Goal: Answer question/provide support: Share knowledge or assist other users

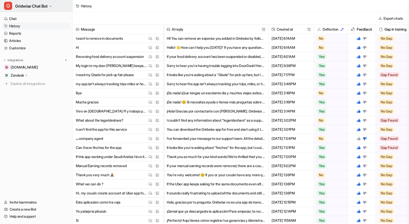
click at [40, 0] on button "G Gridwise Chat Bot" at bounding box center [36, 6] width 73 height 12
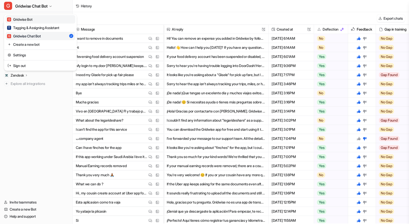
click at [39, 21] on link "G Gridwise Bot" at bounding box center [41, 19] width 70 height 8
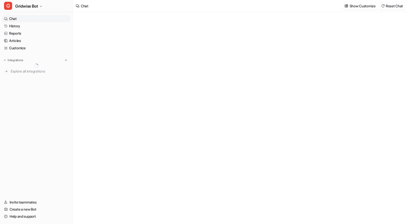
type textarea "**********"
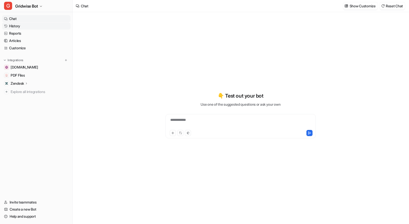
click at [42, 25] on link "History" at bounding box center [36, 25] width 69 height 7
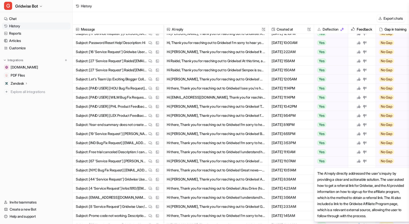
scroll to position [262, 0]
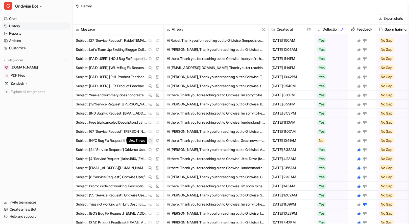
click at [148, 140] on button "View Thread" at bounding box center [150, 141] width 6 height 6
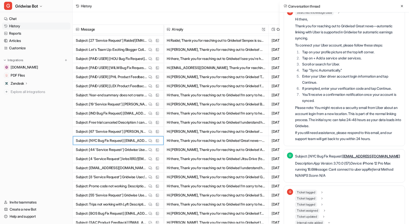
scroll to position [55, 0]
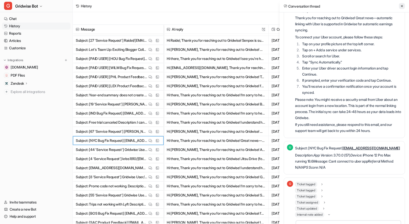
click at [402, 7] on icon at bounding box center [402, 6] width 2 height 2
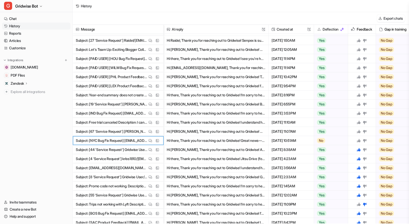
click at [359, 139] on icon at bounding box center [359, 141] width 4 height 4
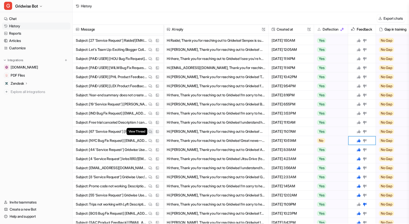
click at [149, 132] on img at bounding box center [151, 132] width 4 height 4
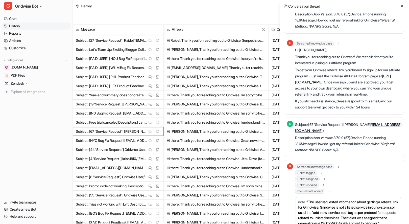
scroll to position [0, 0]
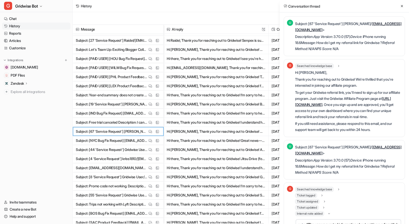
click at [402, 5] on icon at bounding box center [402, 6] width 4 height 4
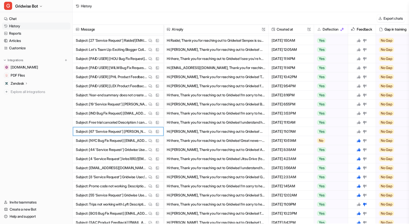
click at [360, 130] on icon at bounding box center [359, 131] width 4 height 4
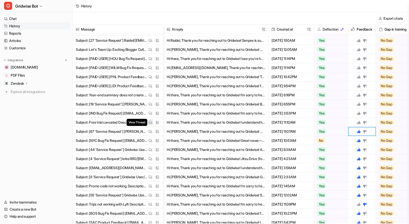
click at [150, 123] on img at bounding box center [151, 123] width 4 height 4
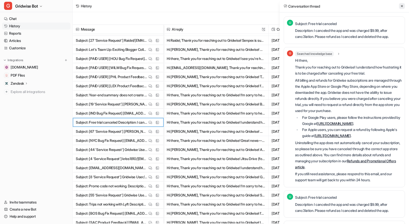
click at [400, 7] on button at bounding box center [402, 6] width 6 height 6
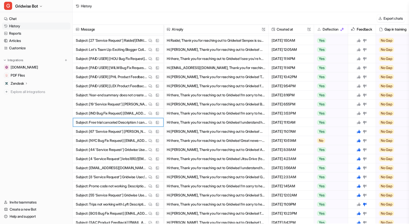
click at [360, 123] on icon at bounding box center [359, 123] width 4 height 4
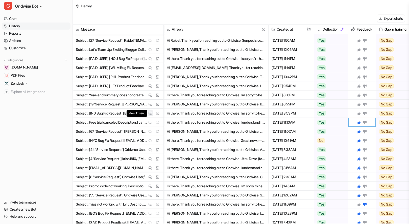
click at [151, 113] on img at bounding box center [151, 113] width 4 height 4
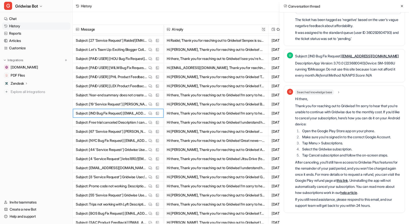
scroll to position [96, 0]
click at [403, 5] on icon at bounding box center [402, 6] width 2 height 2
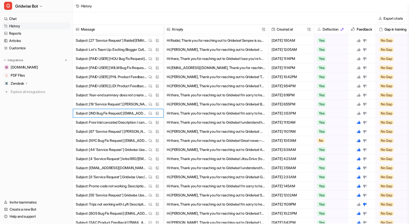
click at [360, 112] on icon at bounding box center [359, 113] width 4 height 4
click at [151, 105] on img at bounding box center [151, 104] width 4 height 4
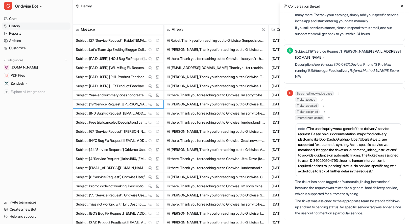
scroll to position [115, 0]
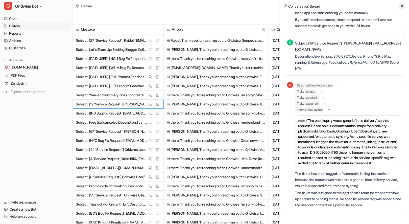
click at [400, 8] on button at bounding box center [402, 6] width 6 height 6
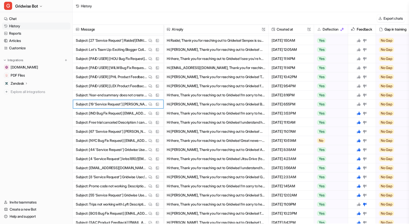
click at [363, 103] on div at bounding box center [362, 104] width 10 height 4
click at [358, 103] on icon at bounding box center [359, 104] width 4 height 4
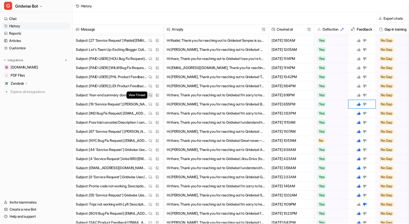
click at [150, 95] on img at bounding box center [151, 95] width 4 height 4
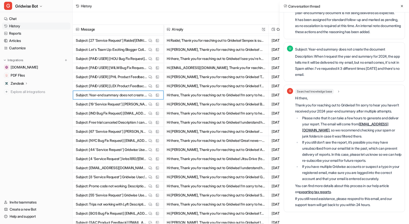
scroll to position [148, 0]
click at [402, 7] on icon at bounding box center [402, 6] width 4 height 4
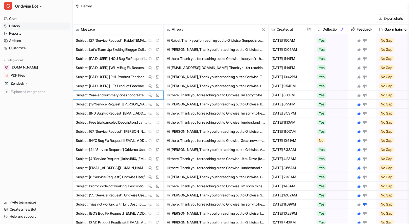
click at [359, 94] on icon at bounding box center [359, 95] width 4 height 4
click at [147, 85] on button "View Thread" at bounding box center [150, 86] width 6 height 6
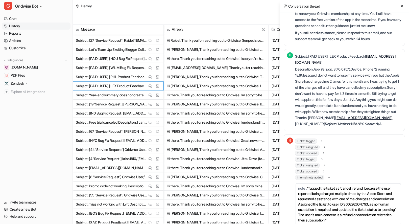
scroll to position [183, 0]
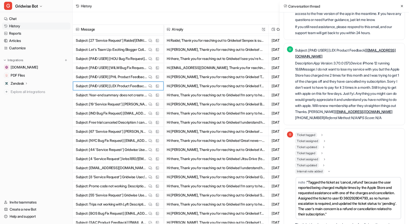
drag, startPoint x: 401, startPoint y: 5, endPoint x: 388, endPoint y: 9, distance: 13.8
click at [401, 5] on icon at bounding box center [402, 6] width 4 height 4
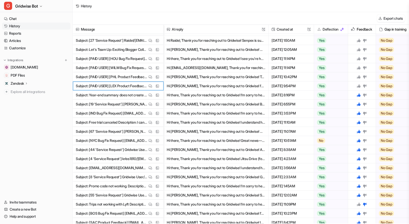
click at [359, 85] on icon at bounding box center [359, 86] width 4 height 4
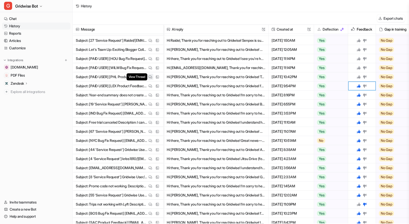
click at [149, 77] on img at bounding box center [151, 77] width 4 height 4
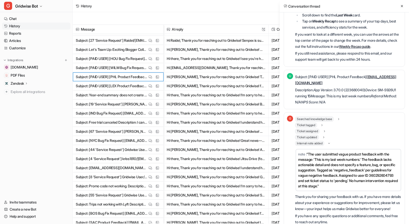
scroll to position [107, 0]
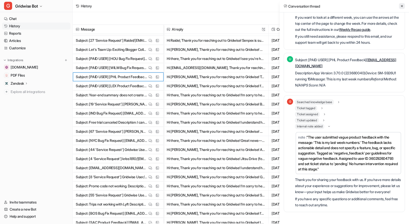
click at [404, 8] on button at bounding box center [402, 6] width 6 height 6
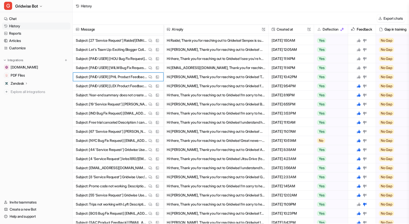
click at [360, 78] on icon at bounding box center [359, 77] width 4 height 4
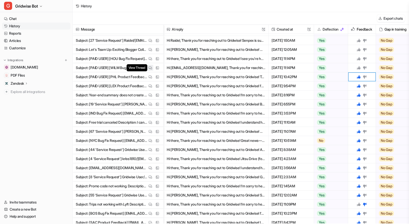
click at [151, 66] on img at bounding box center [151, 68] width 4 height 4
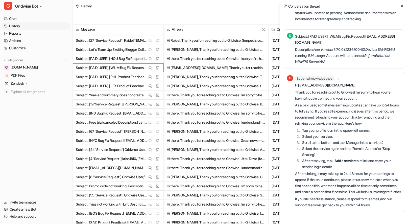
scroll to position [139, 0]
click at [402, 4] on icon at bounding box center [402, 6] width 4 height 4
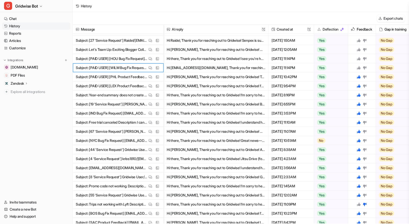
click at [359, 67] on icon at bounding box center [359, 68] width 4 height 4
click at [152, 57] on img at bounding box center [151, 59] width 4 height 4
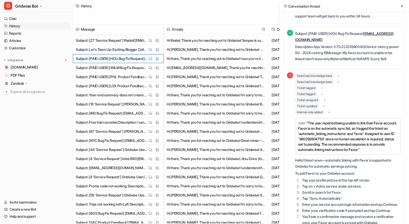
scroll to position [255, 0]
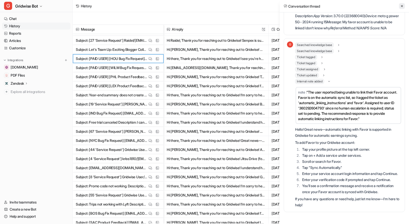
click at [403, 5] on icon at bounding box center [402, 6] width 4 height 4
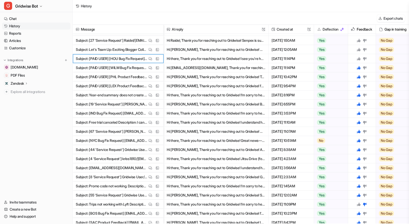
click at [359, 58] on icon at bounding box center [359, 59] width 4 height 4
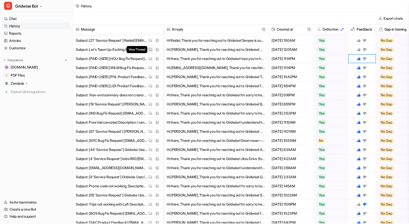
click at [153, 47] on button "View Thread" at bounding box center [150, 50] width 6 height 6
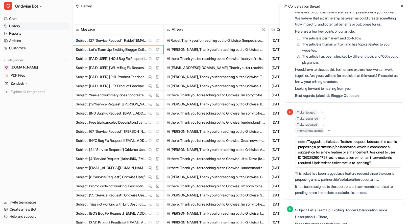
scroll to position [0, 0]
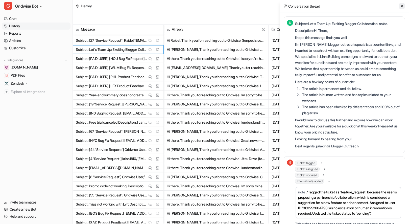
click at [402, 6] on icon at bounding box center [402, 6] width 4 height 4
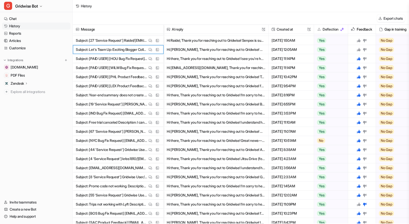
click at [359, 50] on icon at bounding box center [359, 50] width 4 height 4
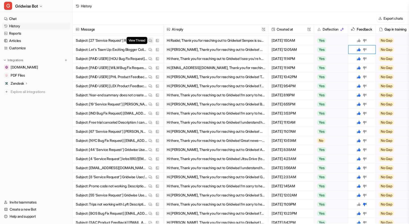
click at [151, 40] on img at bounding box center [151, 41] width 4 height 4
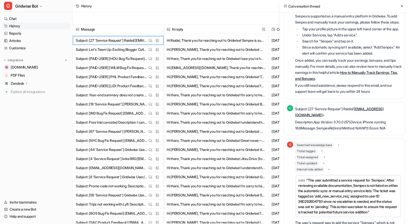
scroll to position [138, 0]
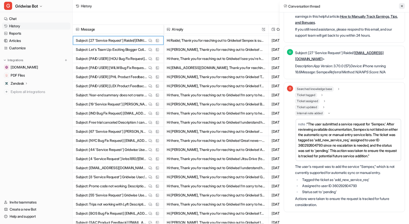
click at [402, 5] on icon at bounding box center [402, 6] width 4 height 4
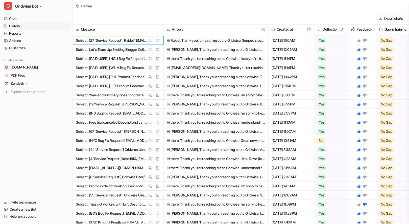
click at [358, 40] on icon at bounding box center [359, 41] width 4 height 4
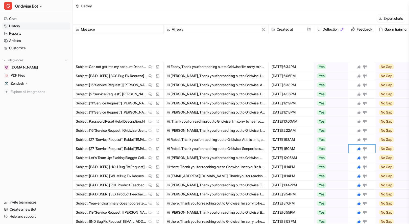
scroll to position [142, 0]
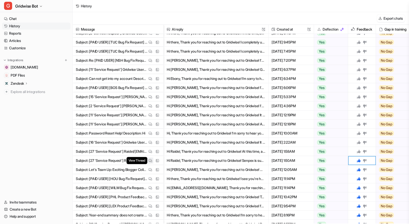
click at [151, 159] on img at bounding box center [151, 161] width 4 height 4
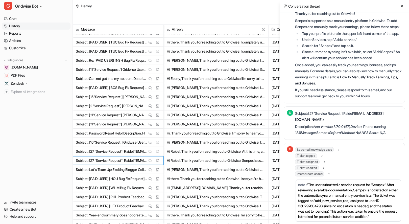
scroll to position [118, 0]
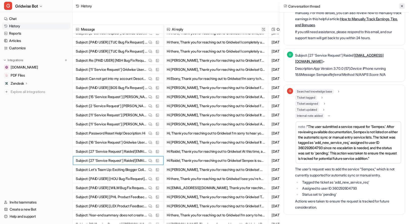
click at [401, 6] on icon at bounding box center [402, 6] width 4 height 4
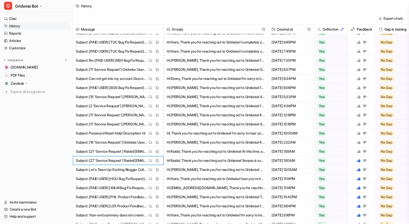
click at [358, 151] on icon at bounding box center [359, 151] width 4 height 4
click at [221, 151] on button "Hi Raidel, Thank you for reaching out to Gridwise! At this time, automatic link…" at bounding box center [216, 151] width 99 height 9
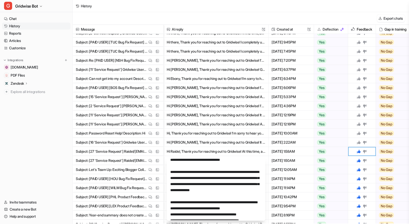
scroll to position [14, 0]
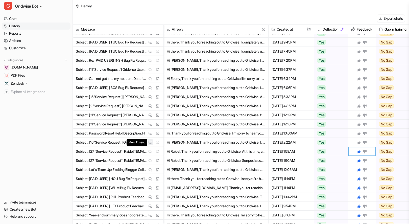
click at [147, 144] on button "View Thread" at bounding box center [150, 142] width 6 height 6
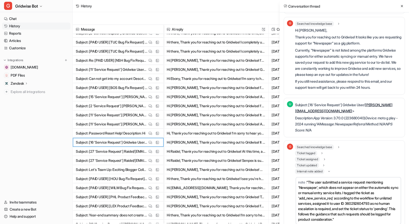
scroll to position [0, 0]
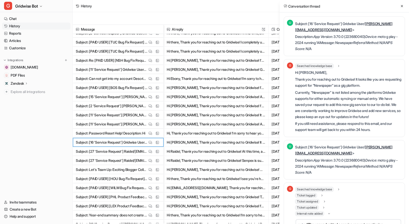
drag, startPoint x: 400, startPoint y: 7, endPoint x: 393, endPoint y: 7, distance: 6.6
click at [400, 7] on button at bounding box center [402, 6] width 6 height 6
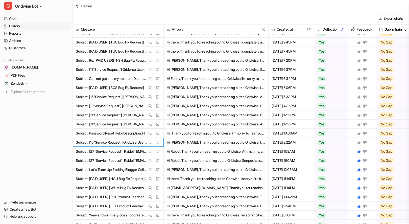
click at [359, 140] on icon at bounding box center [359, 142] width 4 height 4
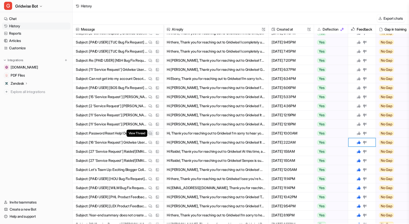
click at [151, 135] on button "View Thread" at bounding box center [150, 133] width 6 height 6
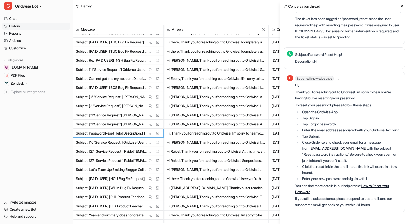
scroll to position [96, 0]
click at [405, 6] on div "Conversation thread" at bounding box center [344, 6] width 129 height 12
click at [400, 7] on icon at bounding box center [402, 6] width 4 height 4
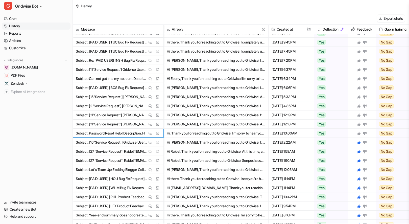
click at [360, 133] on icon at bounding box center [359, 133] width 4 height 4
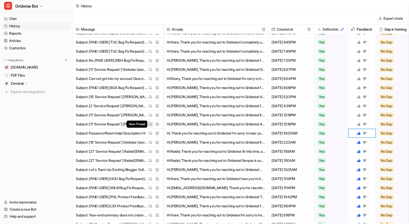
click at [149, 122] on img at bounding box center [151, 124] width 4 height 4
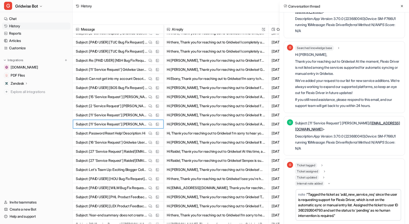
scroll to position [46, 0]
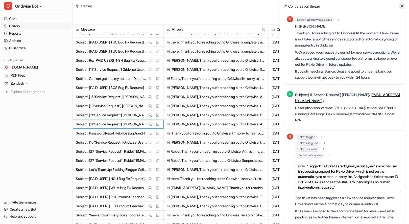
click at [402, 4] on icon at bounding box center [402, 6] width 4 height 4
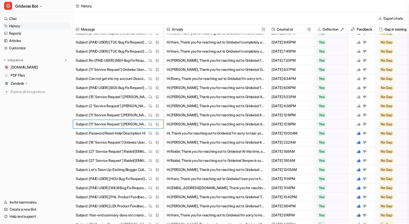
click at [358, 125] on icon at bounding box center [359, 124] width 4 height 4
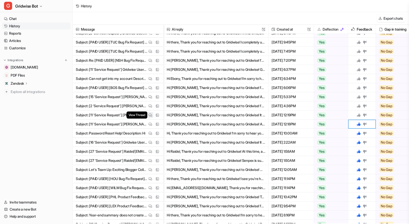
click at [150, 114] on img at bounding box center [151, 115] width 4 height 4
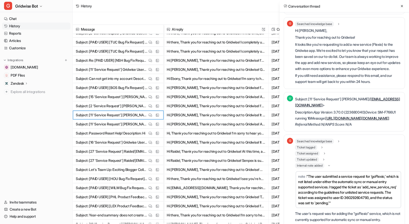
scroll to position [0, 0]
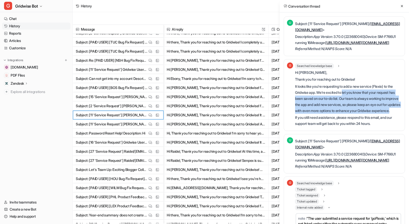
drag, startPoint x: 345, startPoint y: 96, endPoint x: 350, endPoint y: 121, distance: 25.2
click at [350, 114] on p "It looks like you’re requesting to add a new service (Flexio) to the Gridwise a…" at bounding box center [348, 98] width 107 height 30
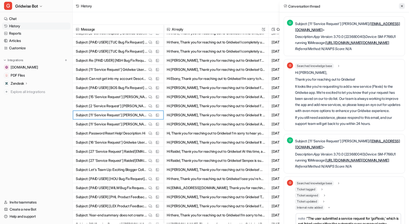
click at [403, 7] on icon at bounding box center [402, 6] width 4 height 4
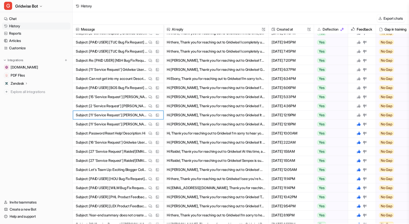
click at [359, 113] on icon at bounding box center [359, 115] width 4 height 4
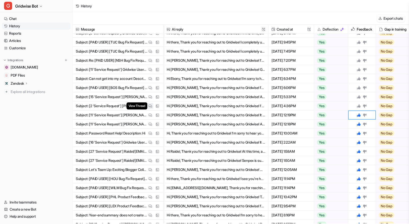
click at [148, 106] on button "View Thread" at bounding box center [150, 106] width 6 height 6
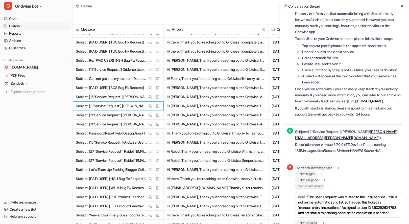
scroll to position [67, 0]
click at [404, 5] on button at bounding box center [402, 6] width 6 height 6
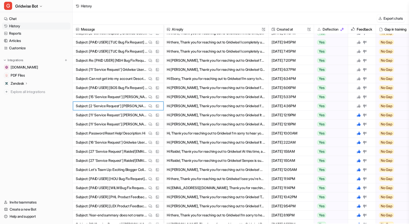
click at [359, 105] on icon at bounding box center [359, 106] width 4 height 4
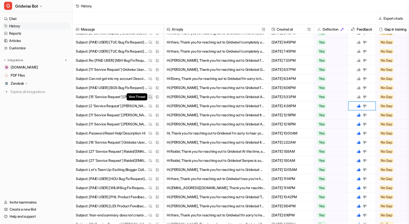
click at [150, 94] on button "View Thread" at bounding box center [150, 97] width 6 height 6
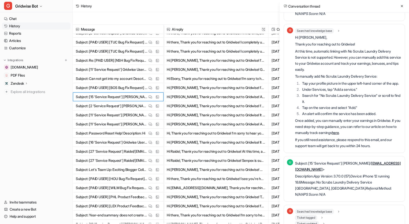
scroll to position [140, 0]
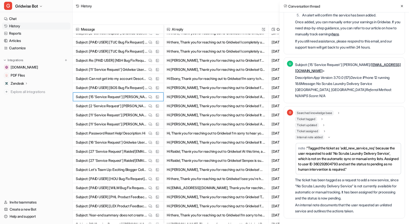
click at [402, 8] on button at bounding box center [402, 6] width 6 height 6
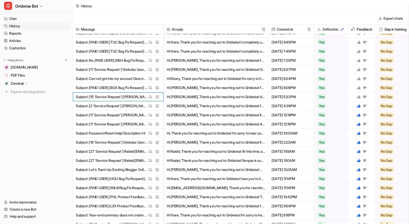
click at [363, 97] on icon at bounding box center [365, 97] width 4 height 4
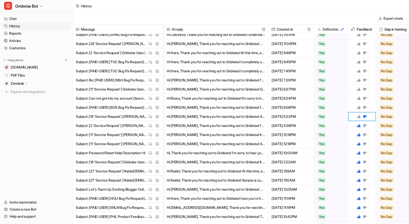
scroll to position [120, 0]
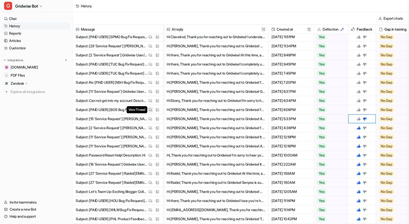
click at [151, 109] on img at bounding box center [151, 110] width 4 height 4
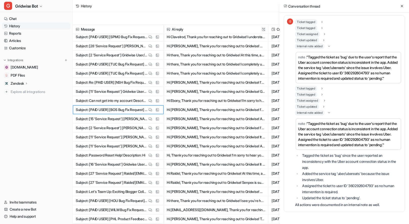
scroll to position [290, 0]
click at [400, 7] on icon at bounding box center [402, 6] width 4 height 4
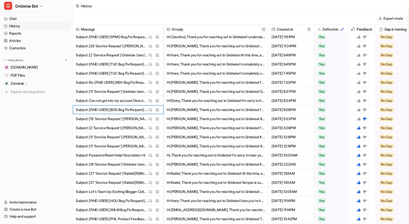
click at [359, 110] on icon at bounding box center [359, 110] width 4 height 4
click at [151, 100] on img at bounding box center [151, 101] width 4 height 4
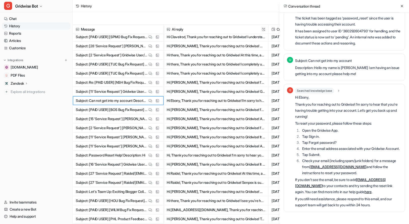
scroll to position [0, 0]
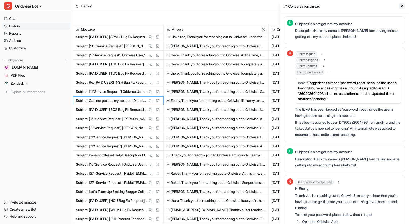
click at [403, 4] on icon at bounding box center [402, 6] width 4 height 4
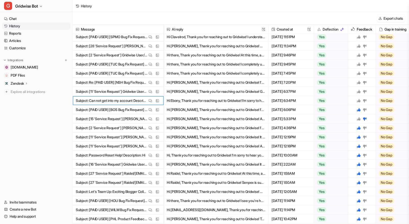
click at [358, 100] on icon at bounding box center [359, 101] width 4 height 4
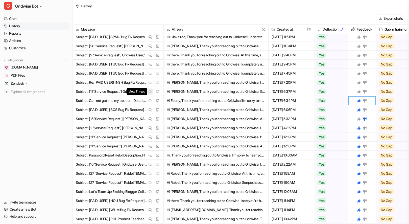
click at [152, 92] on img at bounding box center [151, 92] width 4 height 4
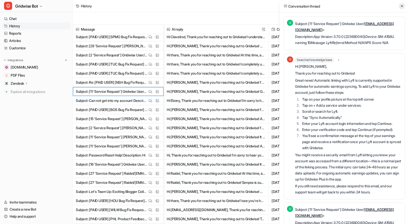
click at [404, 6] on icon at bounding box center [402, 6] width 4 height 4
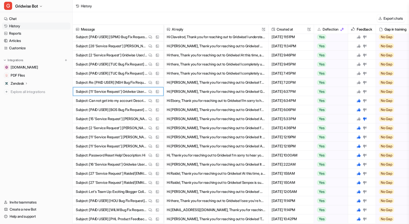
click at [359, 91] on icon at bounding box center [359, 92] width 4 height 4
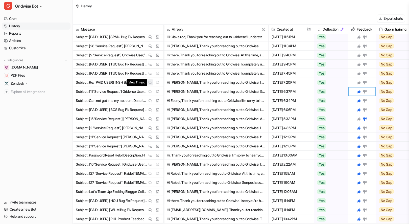
click at [147, 82] on span "View Thread" at bounding box center [137, 82] width 21 height 7
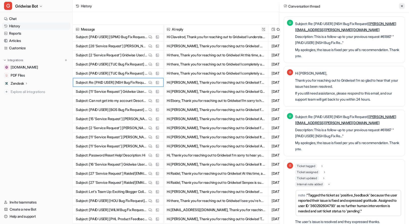
click at [401, 5] on icon at bounding box center [402, 6] width 2 height 2
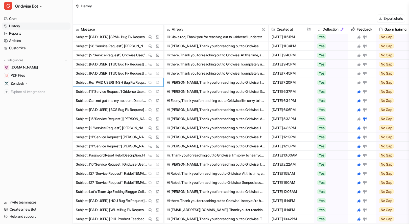
click at [361, 142] on div "Message AI reply This field cannot be modified Created at This field cannot be …" at bounding box center [241, 124] width 336 height 199
click at [359, 83] on icon at bounding box center [359, 83] width 4 height 4
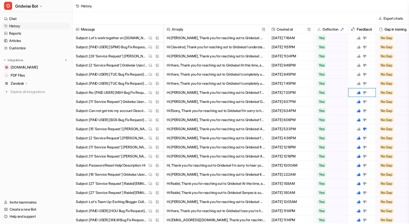
scroll to position [109, 0]
click at [150, 84] on img at bounding box center [151, 84] width 4 height 4
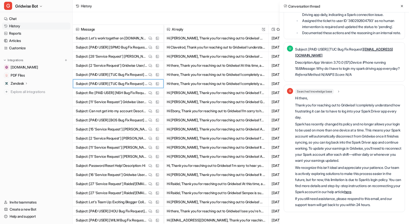
scroll to position [214, 0]
click at [404, 6] on icon at bounding box center [402, 6] width 4 height 4
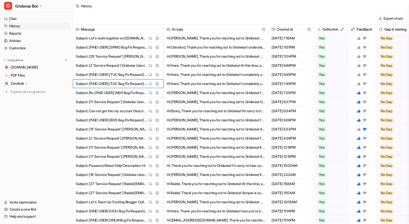
click at [359, 84] on icon at bounding box center [359, 84] width 4 height 4
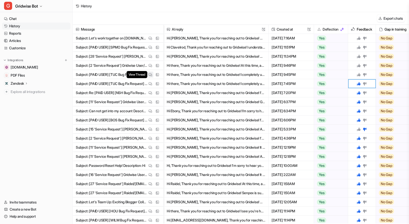
click at [150, 72] on button "View Thread" at bounding box center [150, 75] width 6 height 6
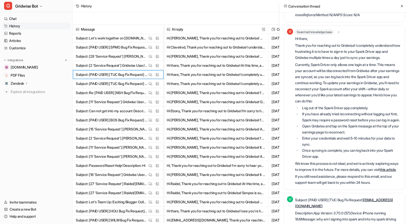
scroll to position [0, 0]
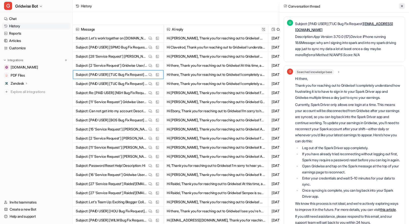
click at [403, 4] on button at bounding box center [402, 6] width 6 height 6
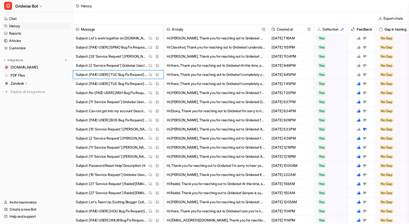
click at [358, 76] on icon at bounding box center [359, 75] width 4 height 4
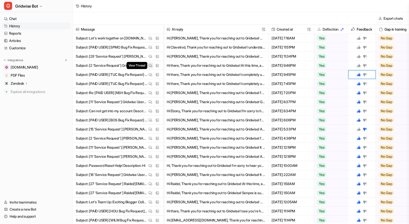
click at [148, 64] on button "View Thread" at bounding box center [150, 65] width 6 height 6
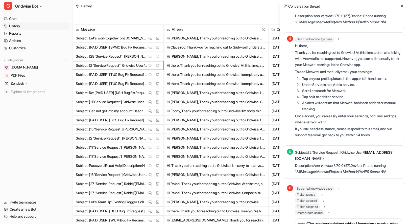
scroll to position [124, 0]
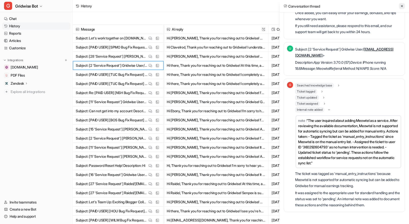
click at [404, 7] on icon at bounding box center [402, 6] width 4 height 4
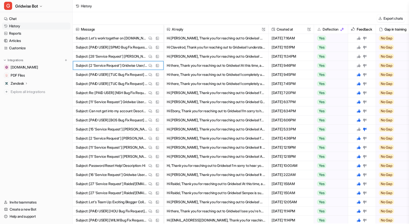
click at [365, 64] on icon at bounding box center [365, 65] width 4 height 3
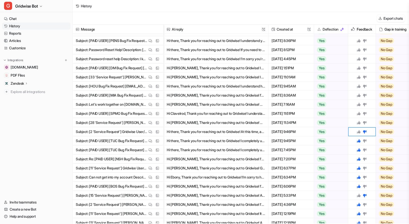
scroll to position [26, 0]
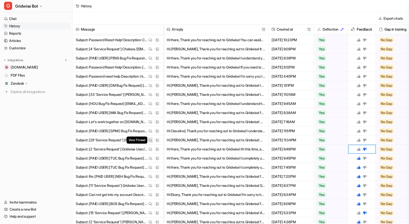
click at [151, 138] on button "View Thread" at bounding box center [150, 140] width 6 height 6
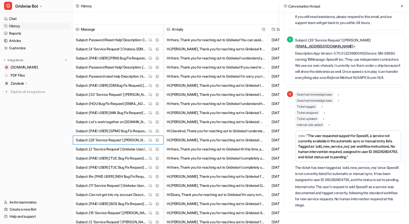
scroll to position [149, 0]
click at [403, 5] on icon at bounding box center [402, 6] width 4 height 4
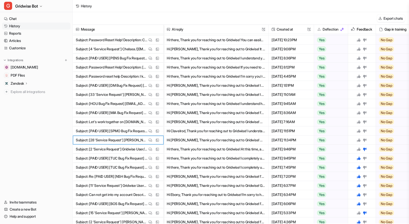
click at [359, 142] on icon at bounding box center [359, 140] width 4 height 4
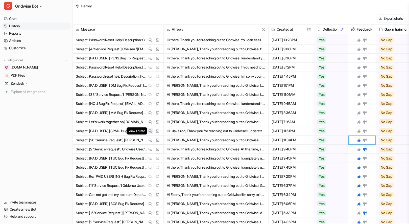
click at [149, 130] on img at bounding box center [151, 131] width 4 height 4
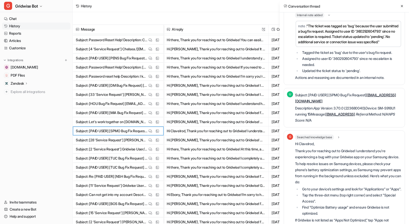
scroll to position [0, 0]
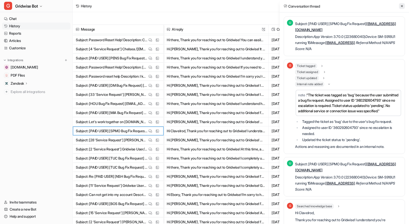
click at [400, 8] on button at bounding box center [402, 6] width 6 height 6
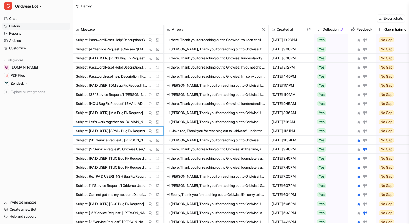
click at [360, 132] on icon at bounding box center [359, 131] width 4 height 4
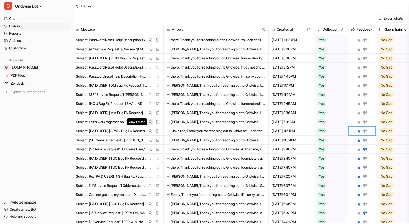
click at [149, 122] on img at bounding box center [151, 122] width 4 height 4
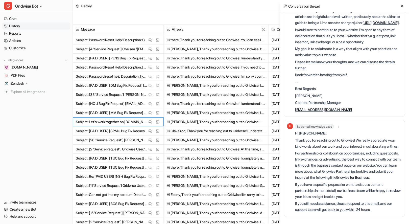
scroll to position [177, 0]
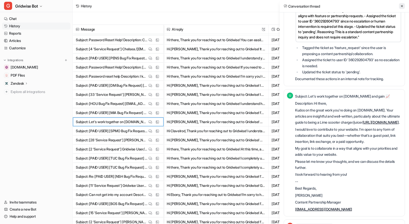
click at [403, 4] on button at bounding box center [402, 6] width 6 height 6
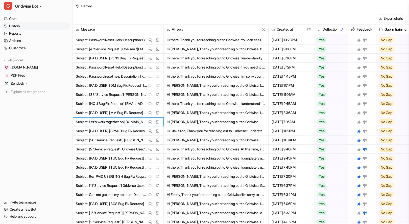
click at [358, 123] on icon at bounding box center [359, 122] width 4 height 4
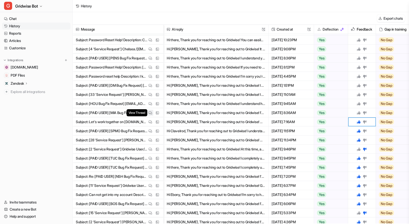
click at [149, 114] on img at bounding box center [151, 113] width 4 height 4
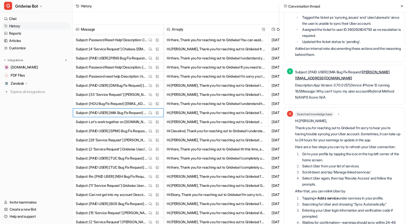
scroll to position [0, 0]
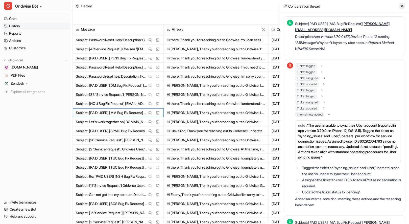
click at [400, 8] on button at bounding box center [402, 6] width 6 height 6
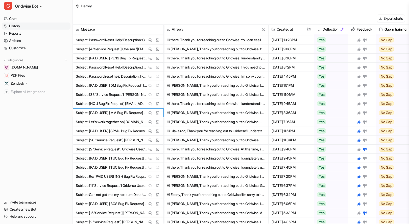
click at [359, 113] on icon at bounding box center [359, 113] width 4 height 4
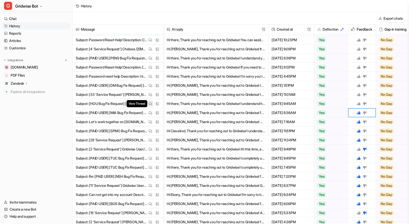
click at [148, 102] on button "View Thread" at bounding box center [150, 104] width 6 height 6
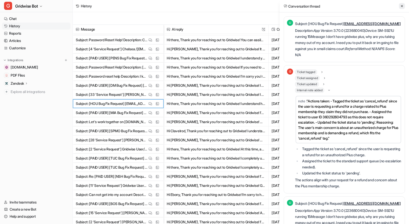
click at [403, 3] on button at bounding box center [402, 6] width 6 height 6
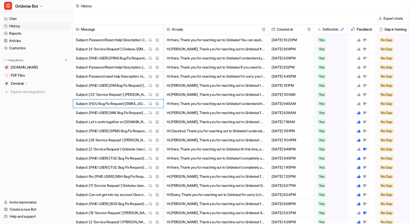
click at [360, 103] on icon at bounding box center [359, 104] width 4 height 4
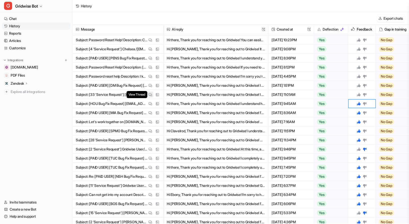
click at [150, 95] on img at bounding box center [151, 95] width 4 height 4
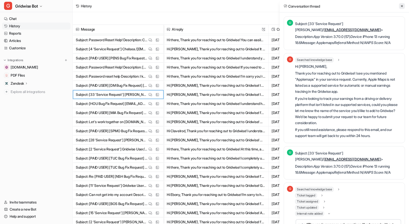
click at [403, 6] on icon at bounding box center [402, 6] width 4 height 4
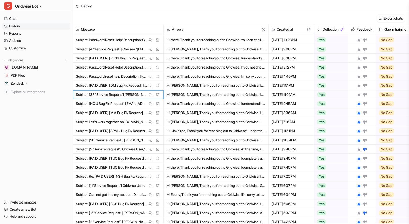
click at [359, 95] on icon at bounding box center [359, 95] width 4 height 4
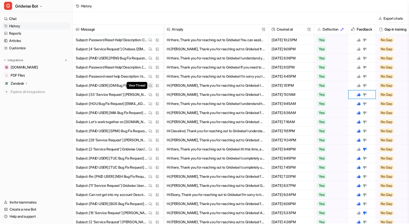
click at [148, 84] on button "View Thread" at bounding box center [150, 85] width 6 height 6
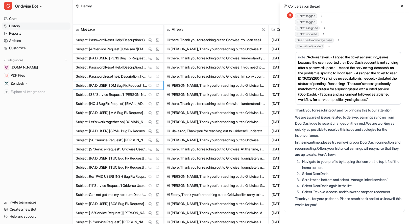
scroll to position [259, 0]
click at [401, 4] on button at bounding box center [402, 6] width 6 height 6
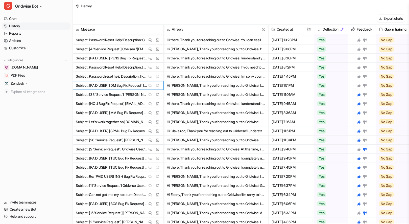
click at [360, 84] on icon at bounding box center [359, 85] width 4 height 4
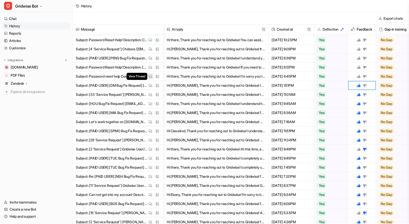
click at [151, 75] on img at bounding box center [151, 77] width 4 height 4
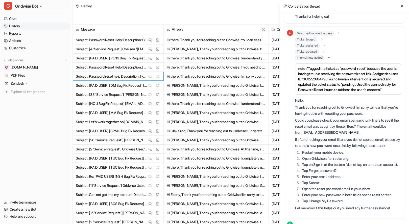
scroll to position [0, 0]
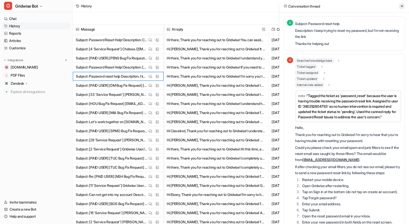
click at [402, 5] on icon at bounding box center [402, 6] width 4 height 4
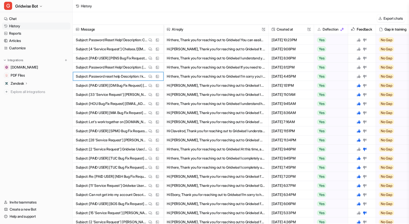
click at [359, 75] on icon at bounding box center [359, 77] width 4 height 4
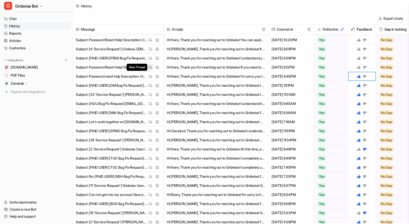
click at [150, 67] on img at bounding box center [151, 67] width 4 height 4
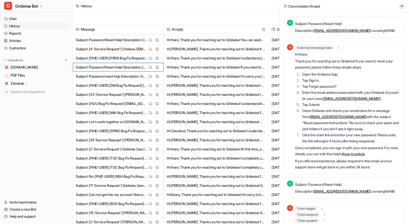
click at [403, 4] on icon at bounding box center [402, 6] width 4 height 4
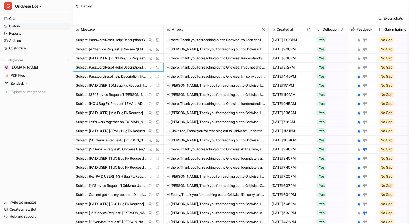
click at [359, 66] on icon at bounding box center [359, 67] width 4 height 4
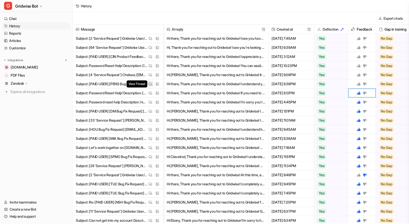
click at [150, 82] on img at bounding box center [151, 84] width 4 height 4
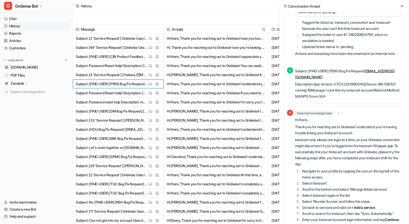
scroll to position [188, 0]
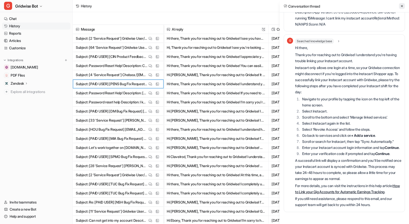
click at [401, 6] on icon at bounding box center [402, 6] width 4 height 4
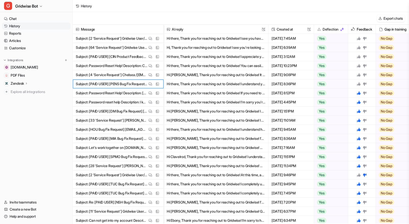
click at [358, 85] on icon at bounding box center [359, 84] width 4 height 4
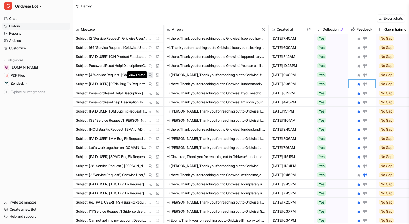
click at [149, 74] on img at bounding box center [151, 75] width 4 height 4
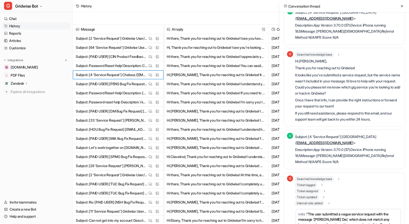
scroll to position [0, 0]
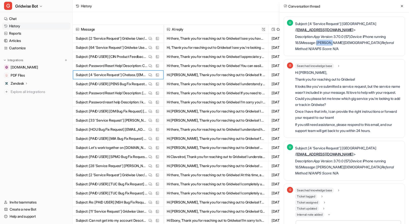
drag, startPoint x: 313, startPoint y: 42, endPoint x: 326, endPoint y: 44, distance: 13.6
click at [326, 44] on p "Description: App Version : 3.70.0 (57) Device : iPhone running 18.5 Message : […" at bounding box center [348, 43] width 107 height 18
click at [402, 6] on icon at bounding box center [402, 6] width 2 height 2
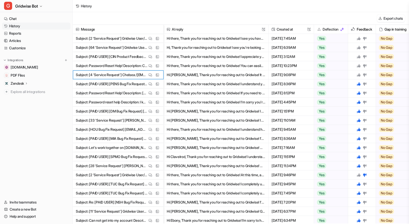
click at [365, 74] on icon at bounding box center [365, 74] width 4 height 3
click at [150, 65] on img at bounding box center [151, 66] width 4 height 4
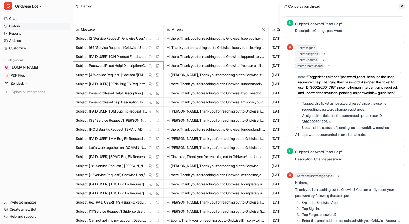
click at [400, 6] on icon at bounding box center [402, 6] width 4 height 4
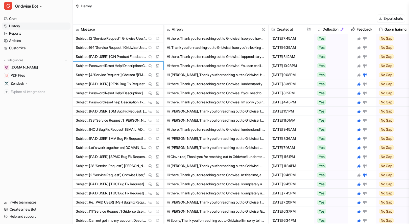
click at [358, 66] on icon at bounding box center [359, 66] width 4 height 4
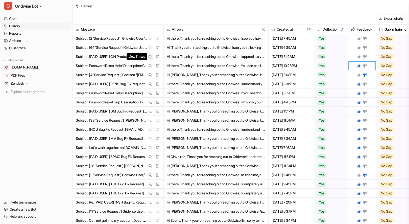
click at [151, 56] on img at bounding box center [151, 57] width 4 height 4
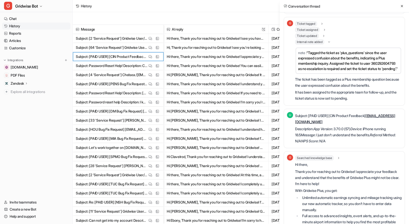
scroll to position [51, 0]
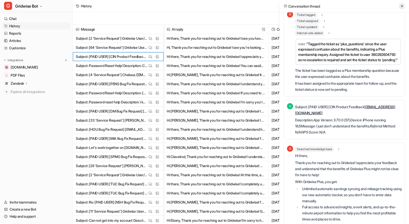
click at [401, 4] on icon at bounding box center [402, 6] width 4 height 4
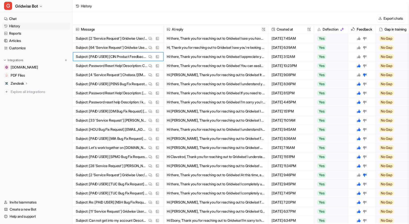
click at [360, 56] on icon at bounding box center [359, 57] width 4 height 4
click at [150, 48] on img at bounding box center [151, 48] width 4 height 4
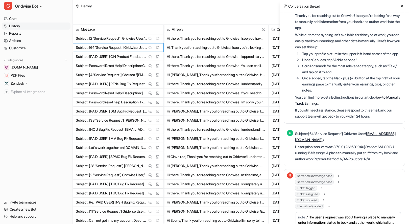
scroll to position [69, 0]
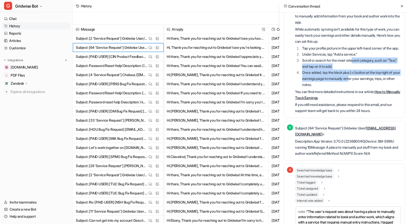
drag, startPoint x: 357, startPoint y: 76, endPoint x: 360, endPoint y: 83, distance: 7.2
click at [360, 83] on ol "Tap your profile picture in the upper left-hand corner of the app. Under Servic…" at bounding box center [348, 66] width 107 height 42
click at [360, 83] on li "Once added, tap the black plus (+) button at the top right of your earnings pag…" at bounding box center [351, 79] width 101 height 18
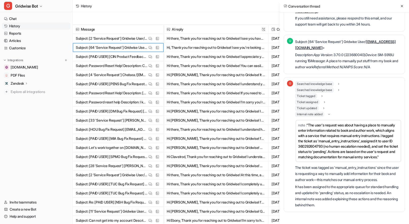
scroll to position [172, 0]
click at [403, 6] on icon at bounding box center [402, 6] width 4 height 4
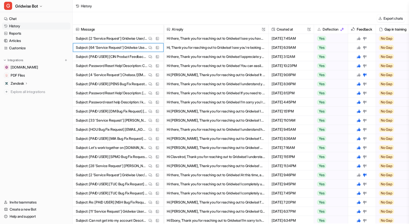
click at [361, 49] on icon at bounding box center [359, 48] width 4 height 4
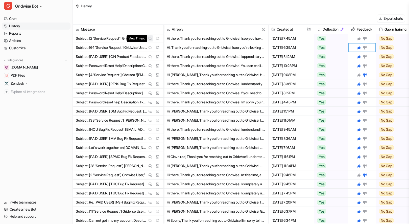
click at [151, 38] on img at bounding box center [151, 39] width 4 height 4
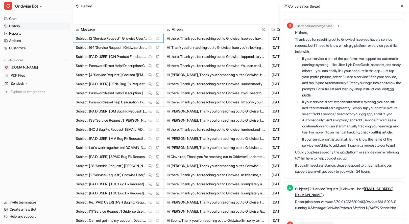
scroll to position [0, 0]
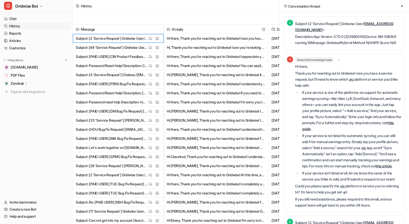
click at [401, 9] on div "Conversation thread" at bounding box center [344, 6] width 129 height 12
click at [404, 1] on div "Conversation thread" at bounding box center [344, 6] width 129 height 12
click at [403, 4] on button at bounding box center [402, 6] width 6 height 6
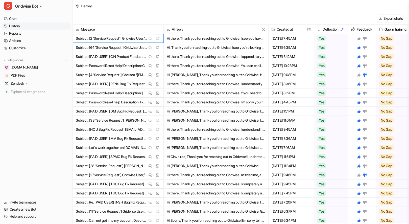
click at [358, 39] on icon at bounding box center [359, 39] width 4 height 4
